Goal: Find specific page/section: Find specific page/section

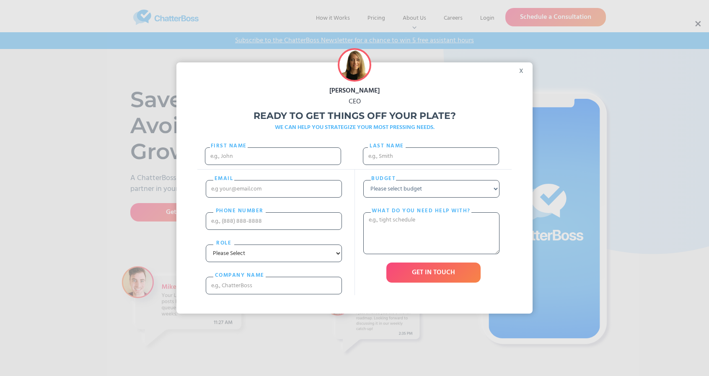
click at [525, 72] on div "x" at bounding box center [523, 68] width 19 height 13
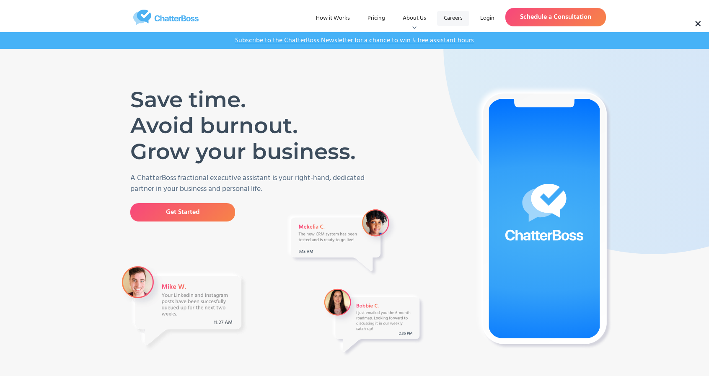
drag, startPoint x: 459, startPoint y: 14, endPoint x: 452, endPoint y: 19, distance: 8.1
click at [459, 14] on link "Careers" at bounding box center [453, 18] width 32 height 15
click at [452, 16] on link "Careers" at bounding box center [453, 18] width 32 height 15
